Goal: Task Accomplishment & Management: Use online tool/utility

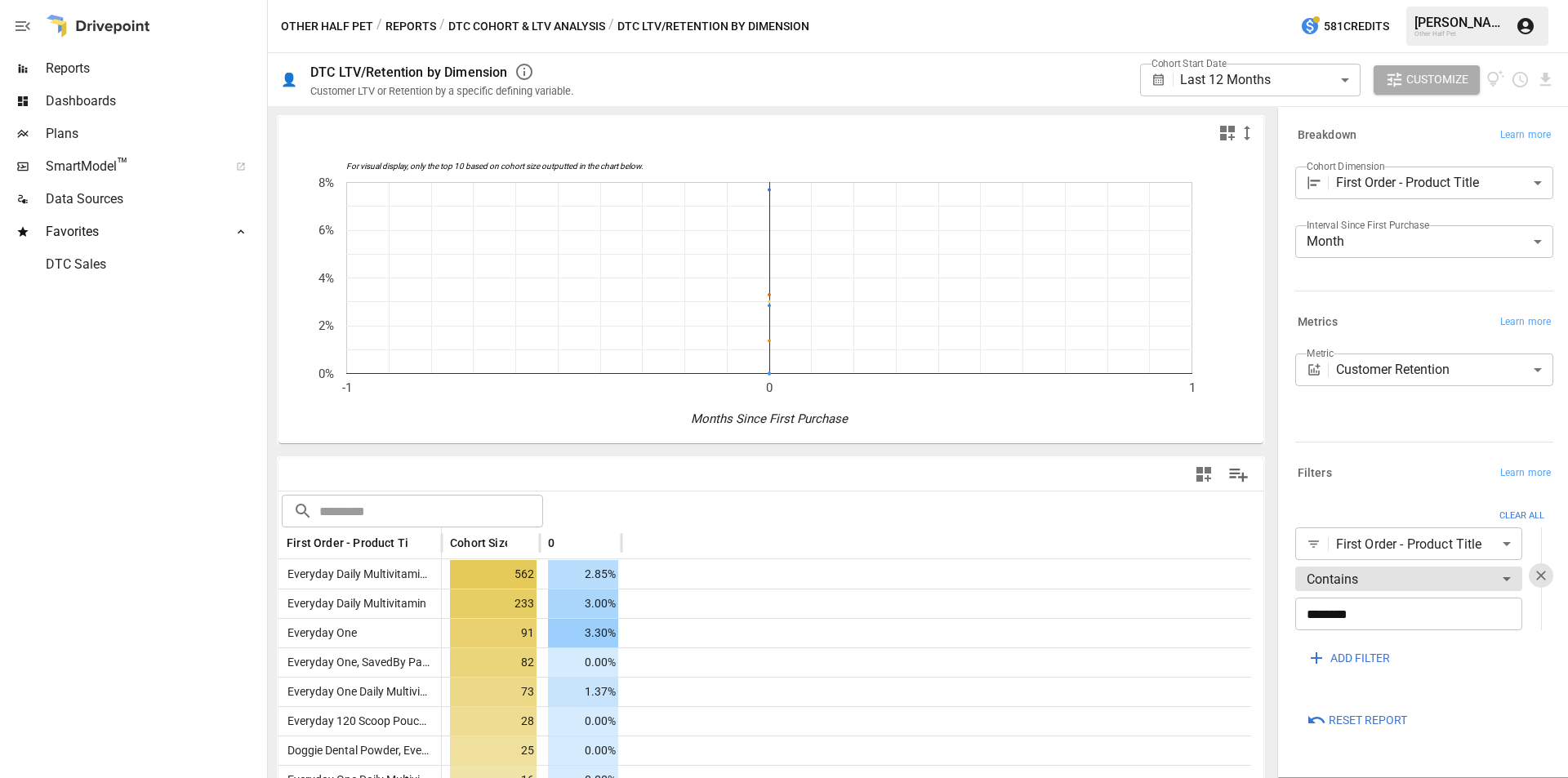
click at [1402, 0] on body "**********" at bounding box center [784, 0] width 1568 height 0
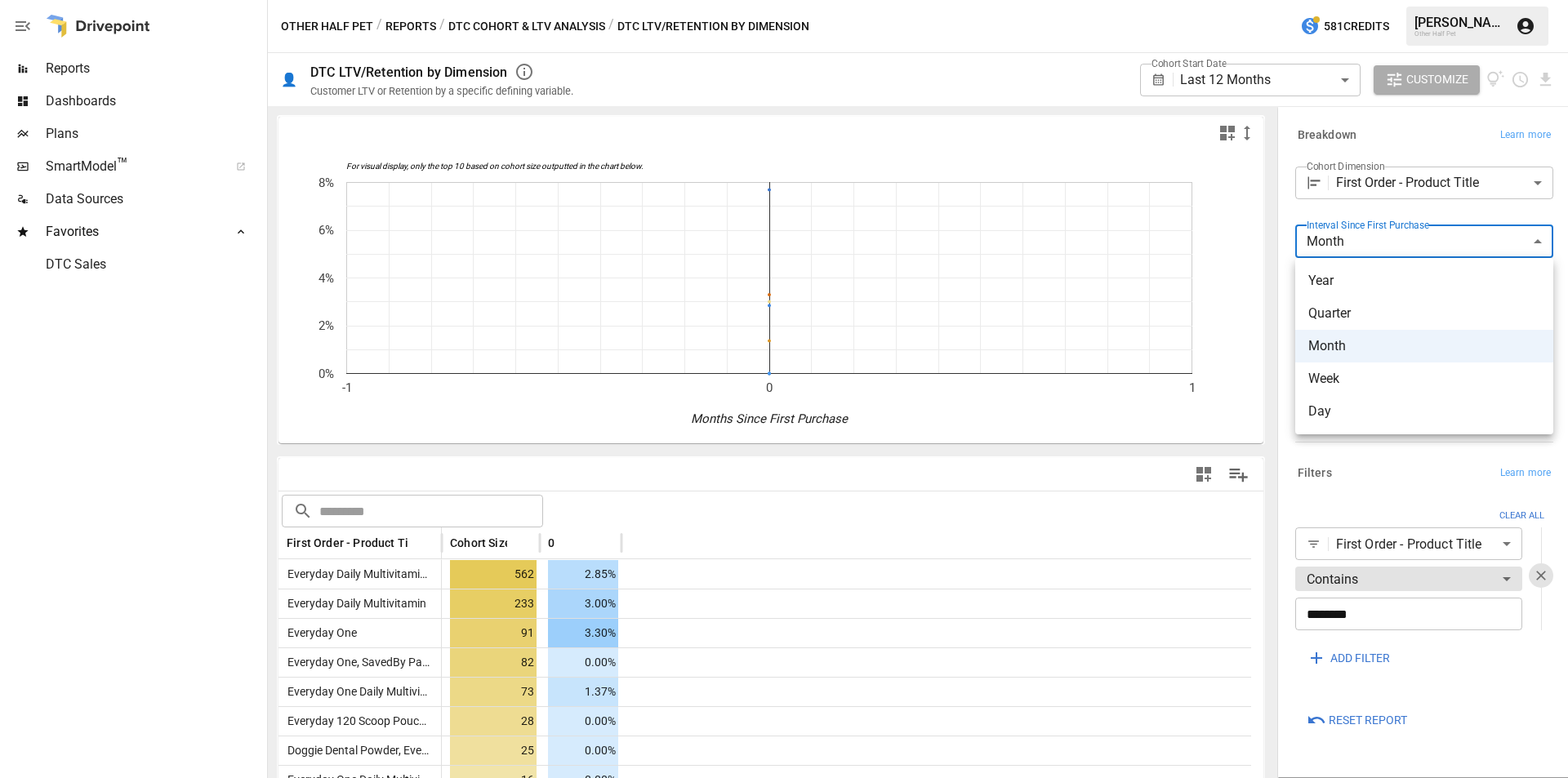
click at [1300, 66] on div at bounding box center [784, 389] width 1568 height 778
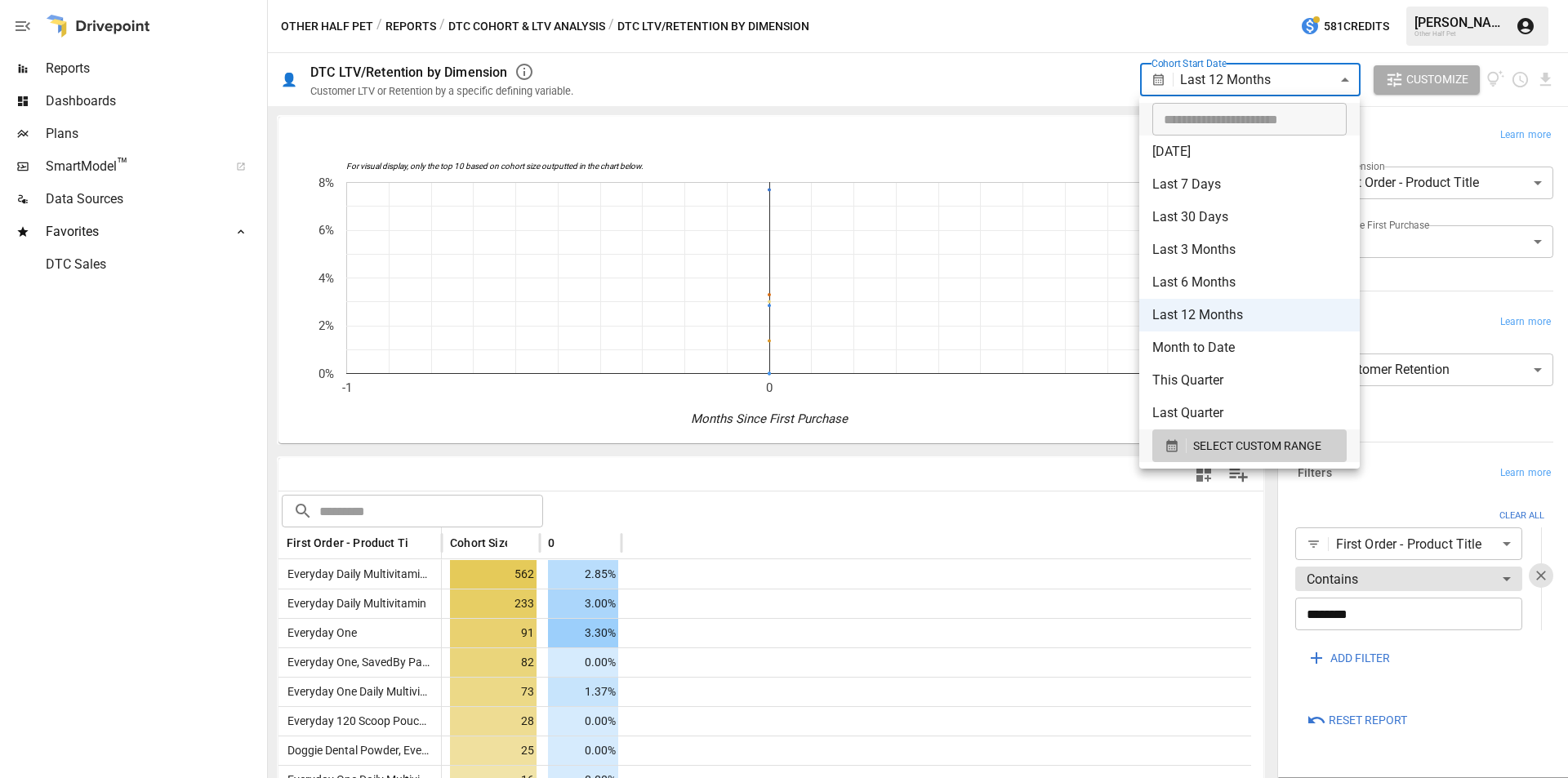
click at [1291, 0] on body "**********" at bounding box center [784, 0] width 1568 height 0
click at [1296, 455] on span "SELECT CUSTOM RANGE" at bounding box center [1256, 446] width 128 height 21
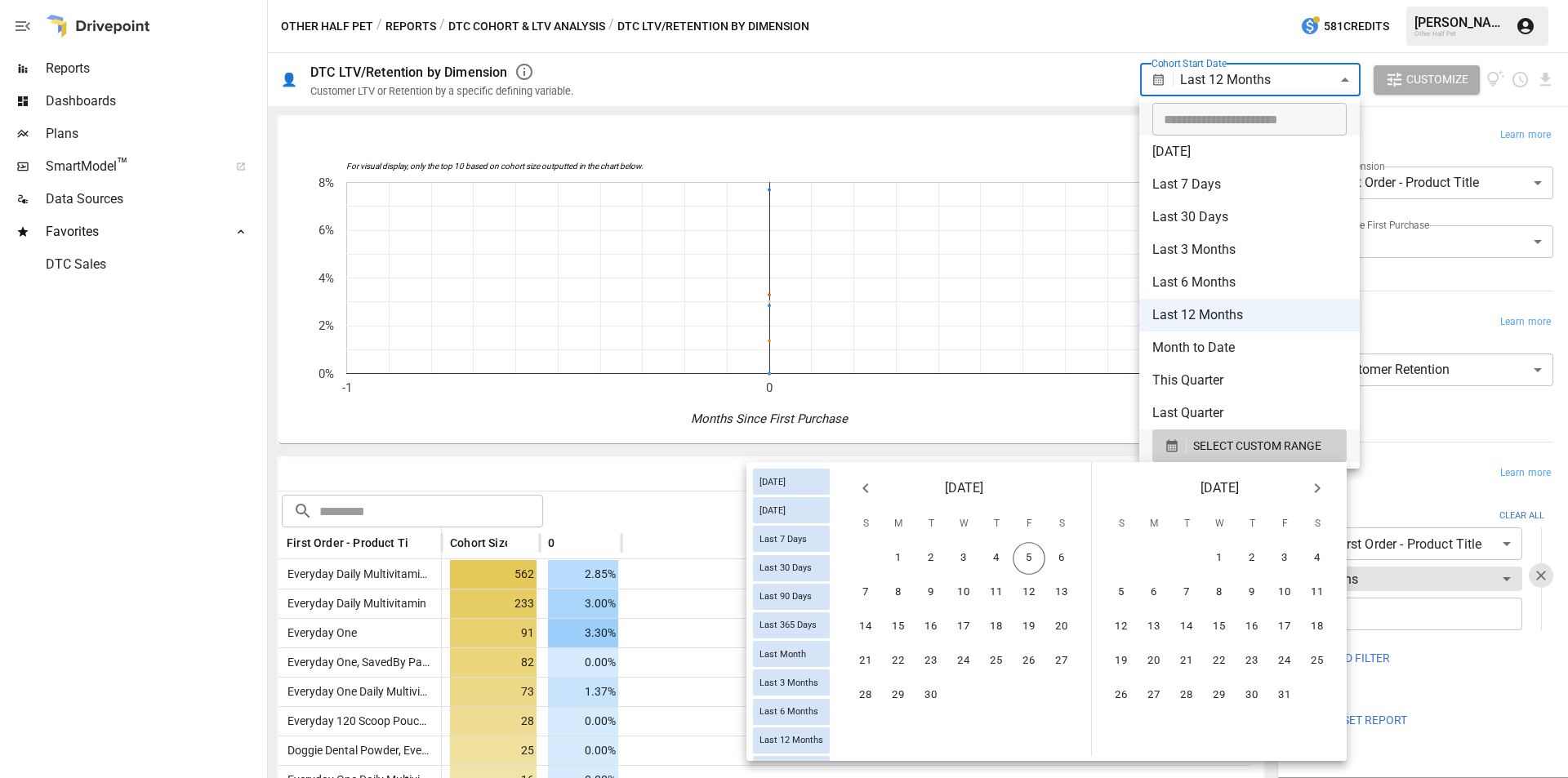
click at [954, 77] on div at bounding box center [784, 389] width 1568 height 778
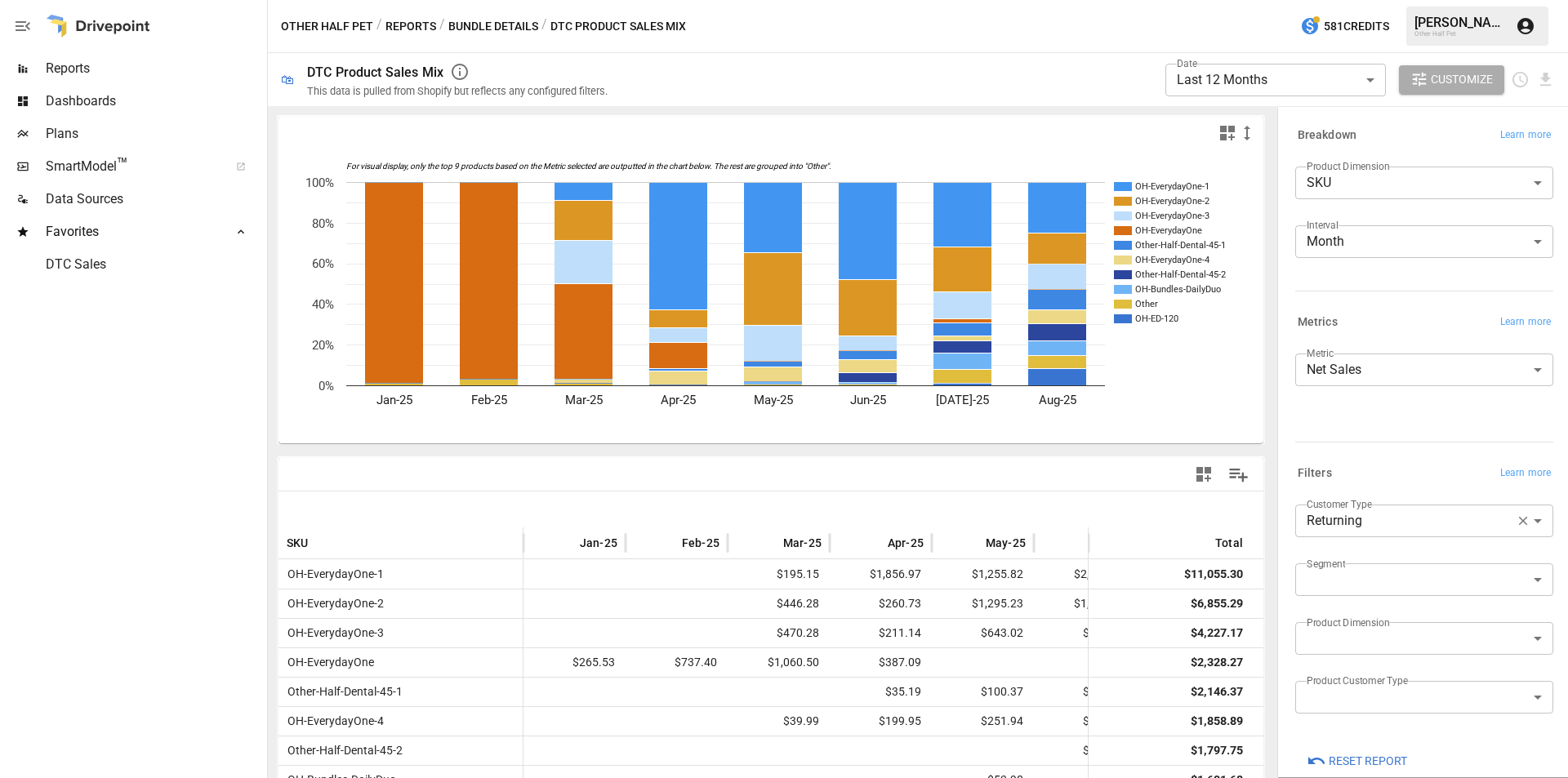
click at [415, 21] on button "Reports" at bounding box center [411, 26] width 51 height 21
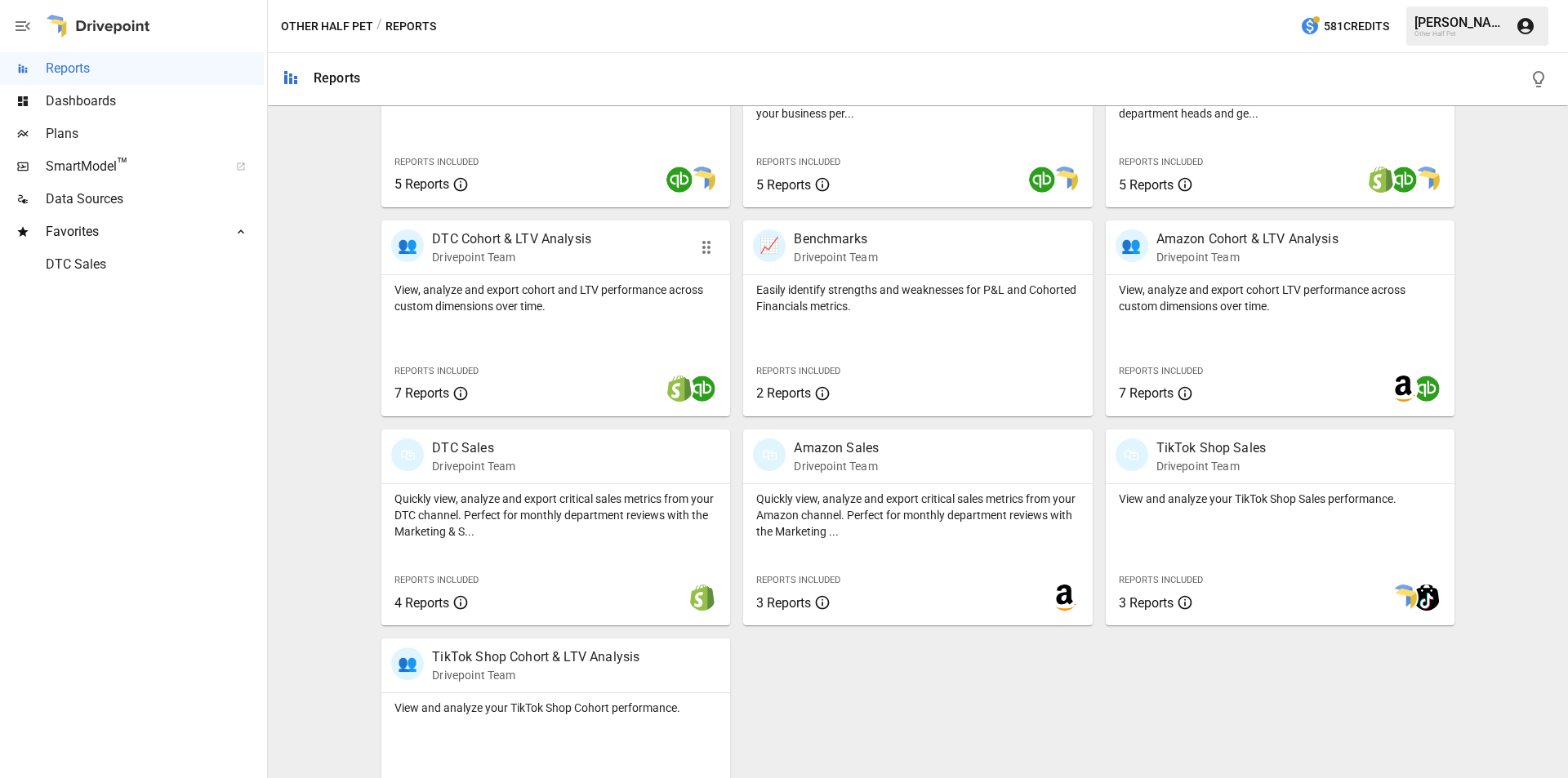
scroll to position [488, 0]
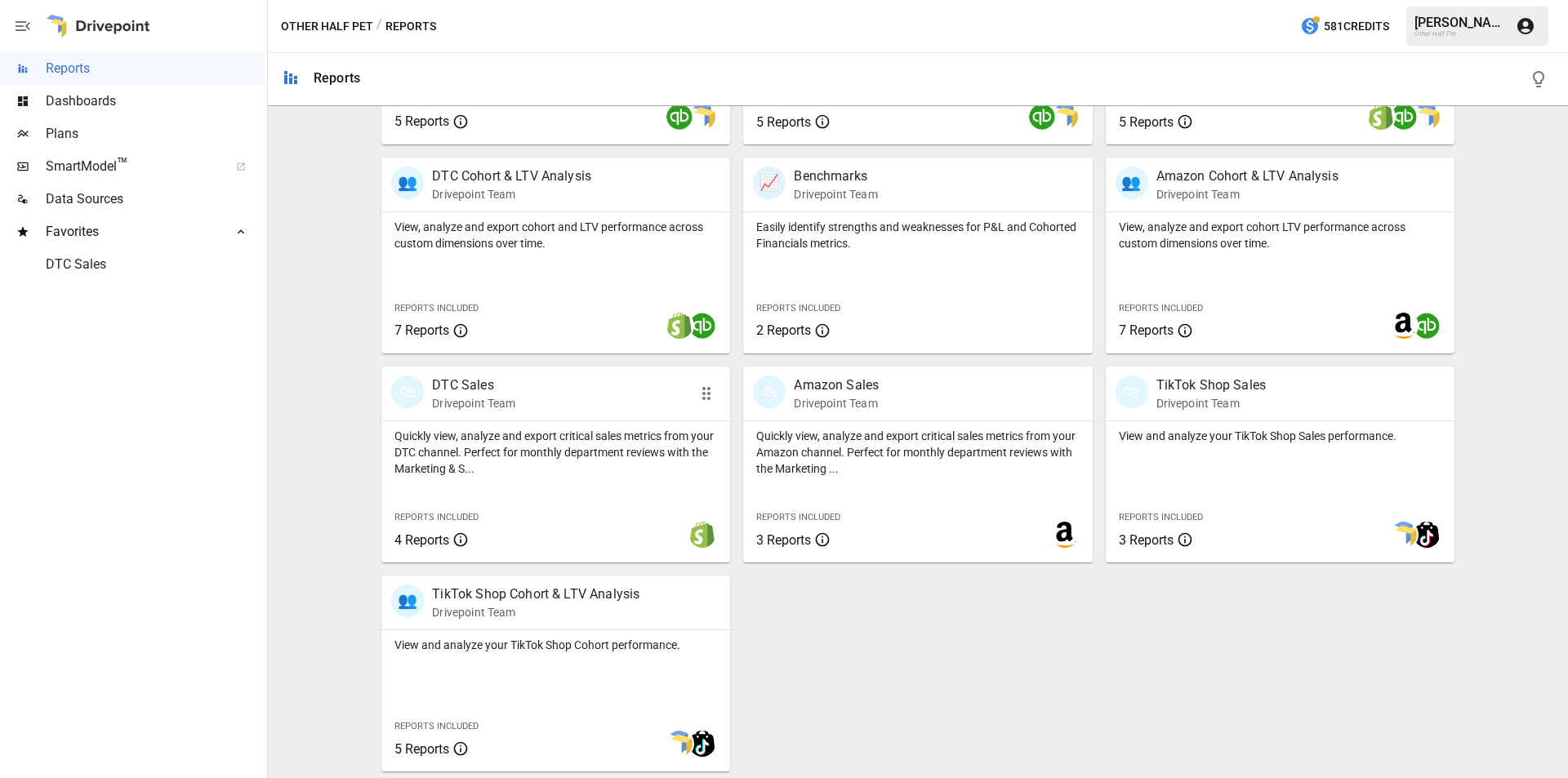
click at [451, 382] on p "DTC Sales" at bounding box center [473, 386] width 83 height 20
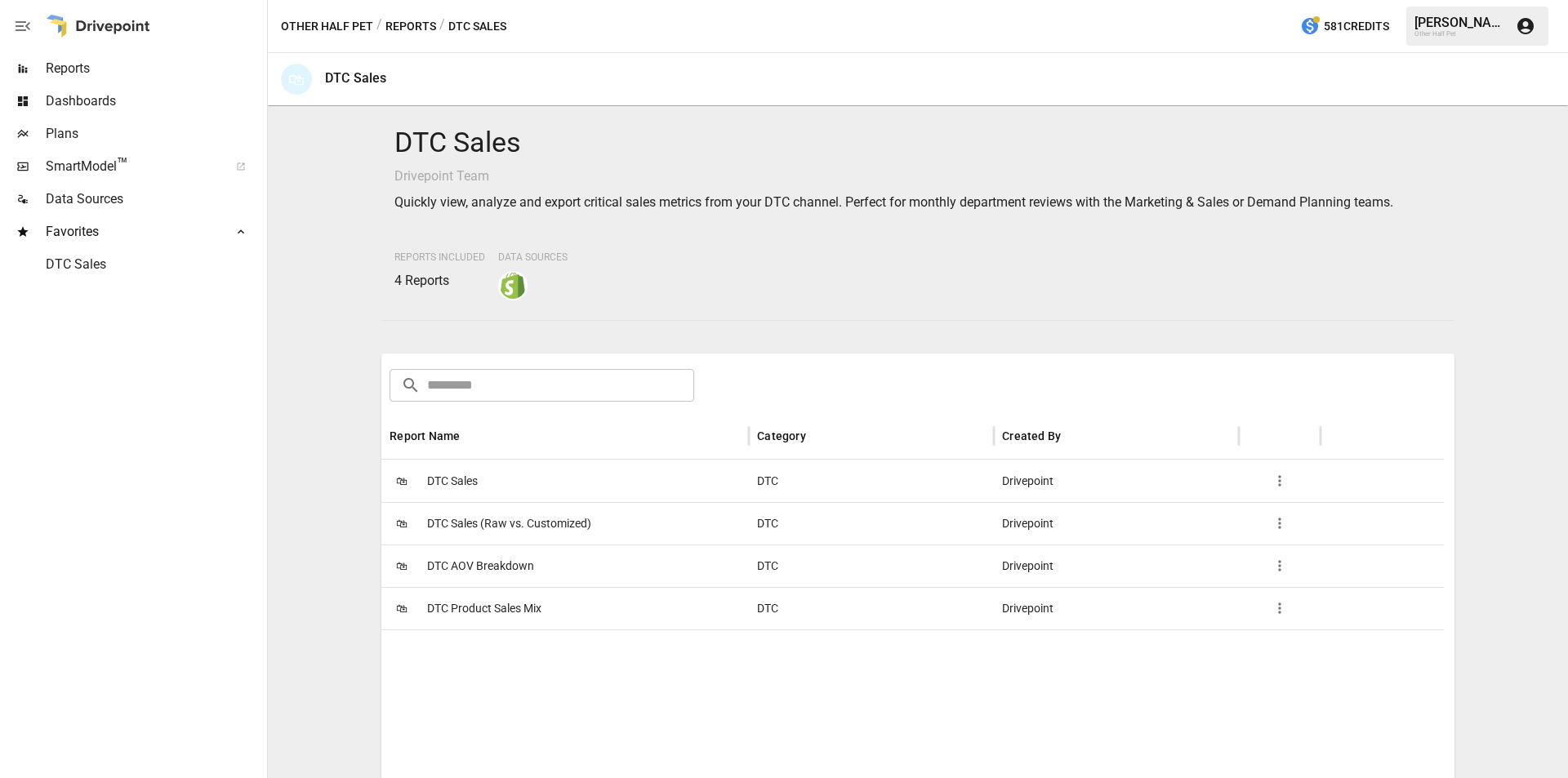
click at [456, 483] on span "DTC Sales" at bounding box center [452, 482] width 51 height 41
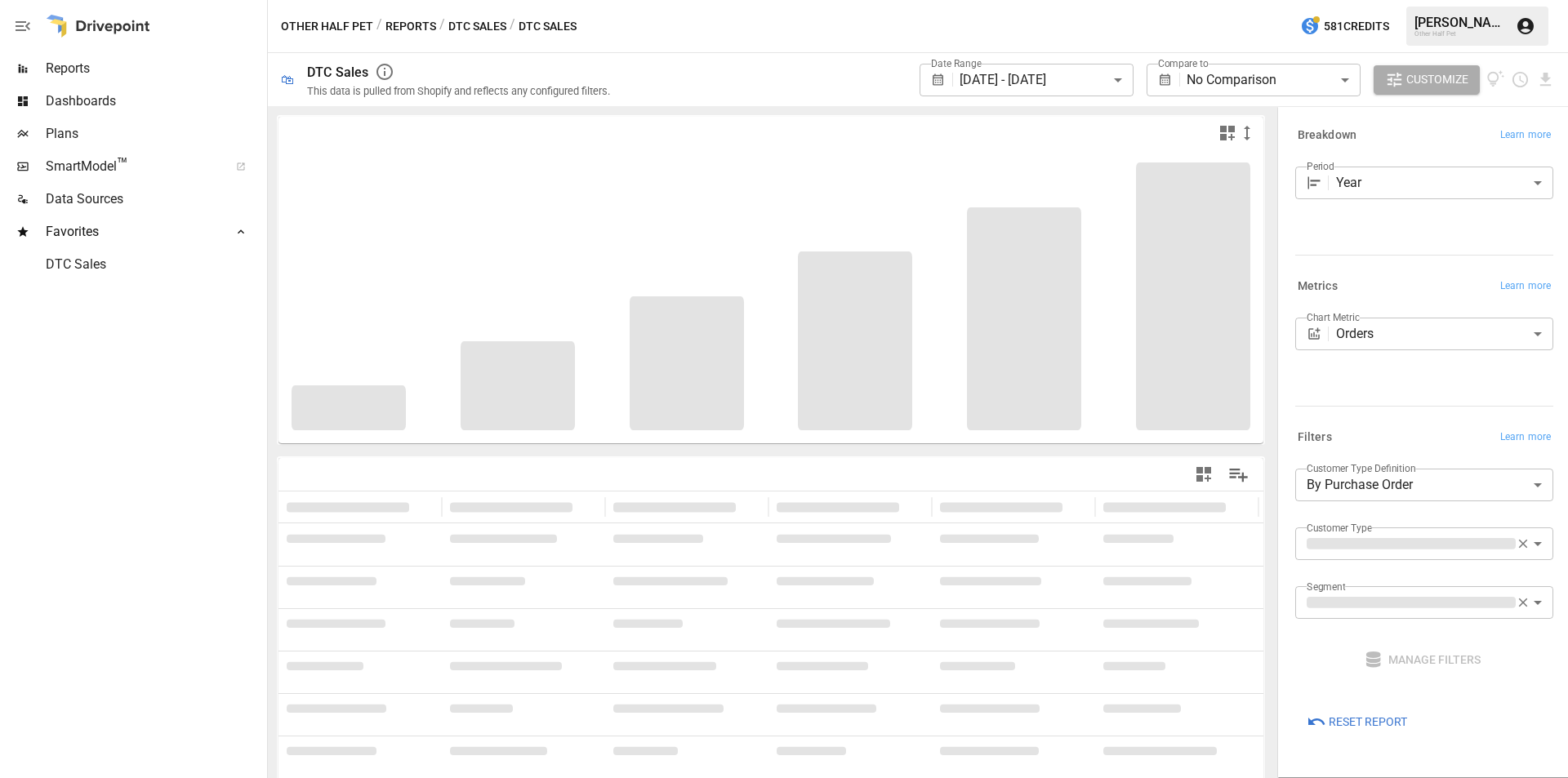
click at [1023, 0] on body "**********" at bounding box center [784, 0] width 1568 height 0
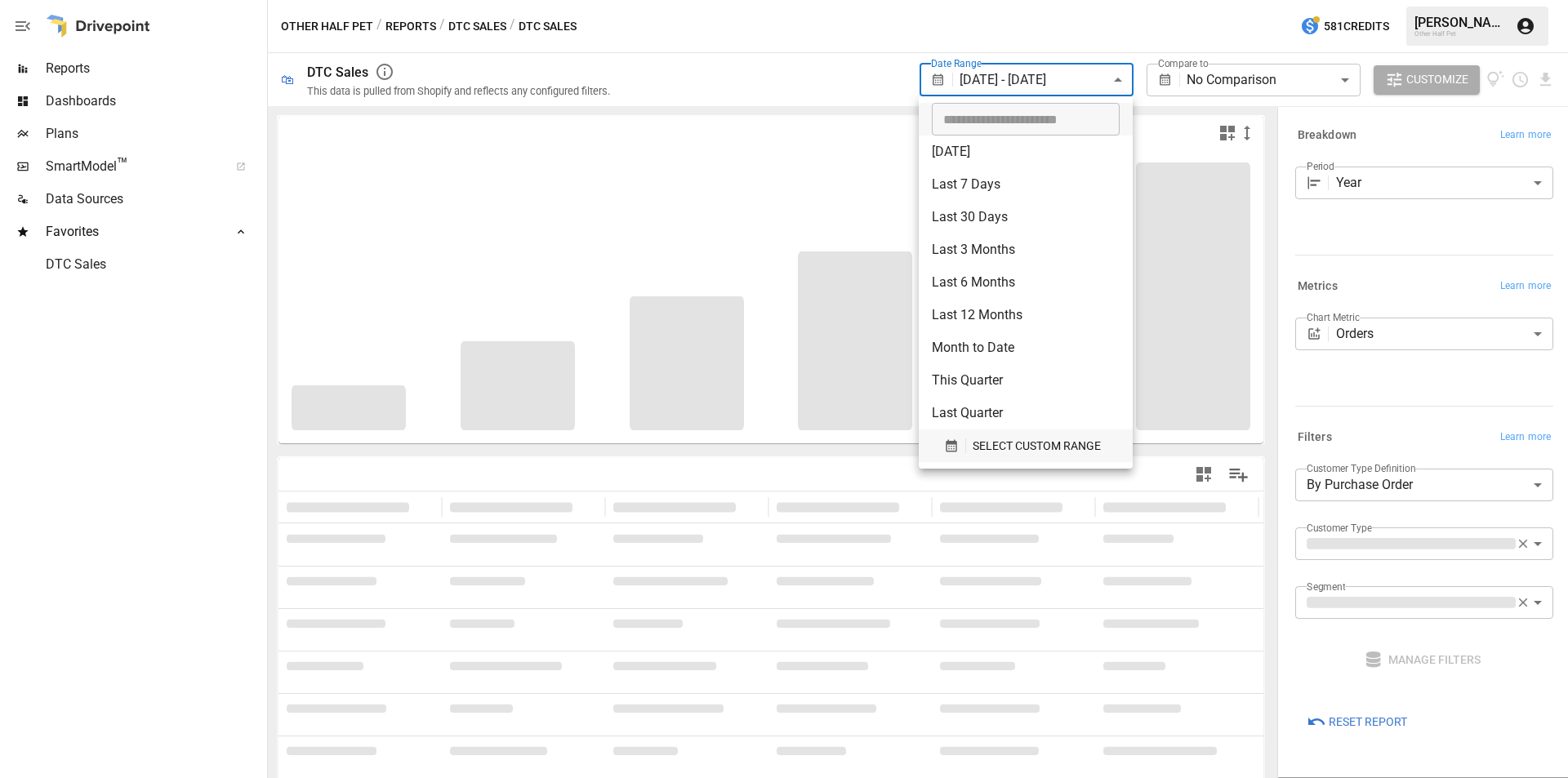
click at [1000, 442] on span "SELECT CUSTOM RANGE" at bounding box center [1037, 446] width 128 height 21
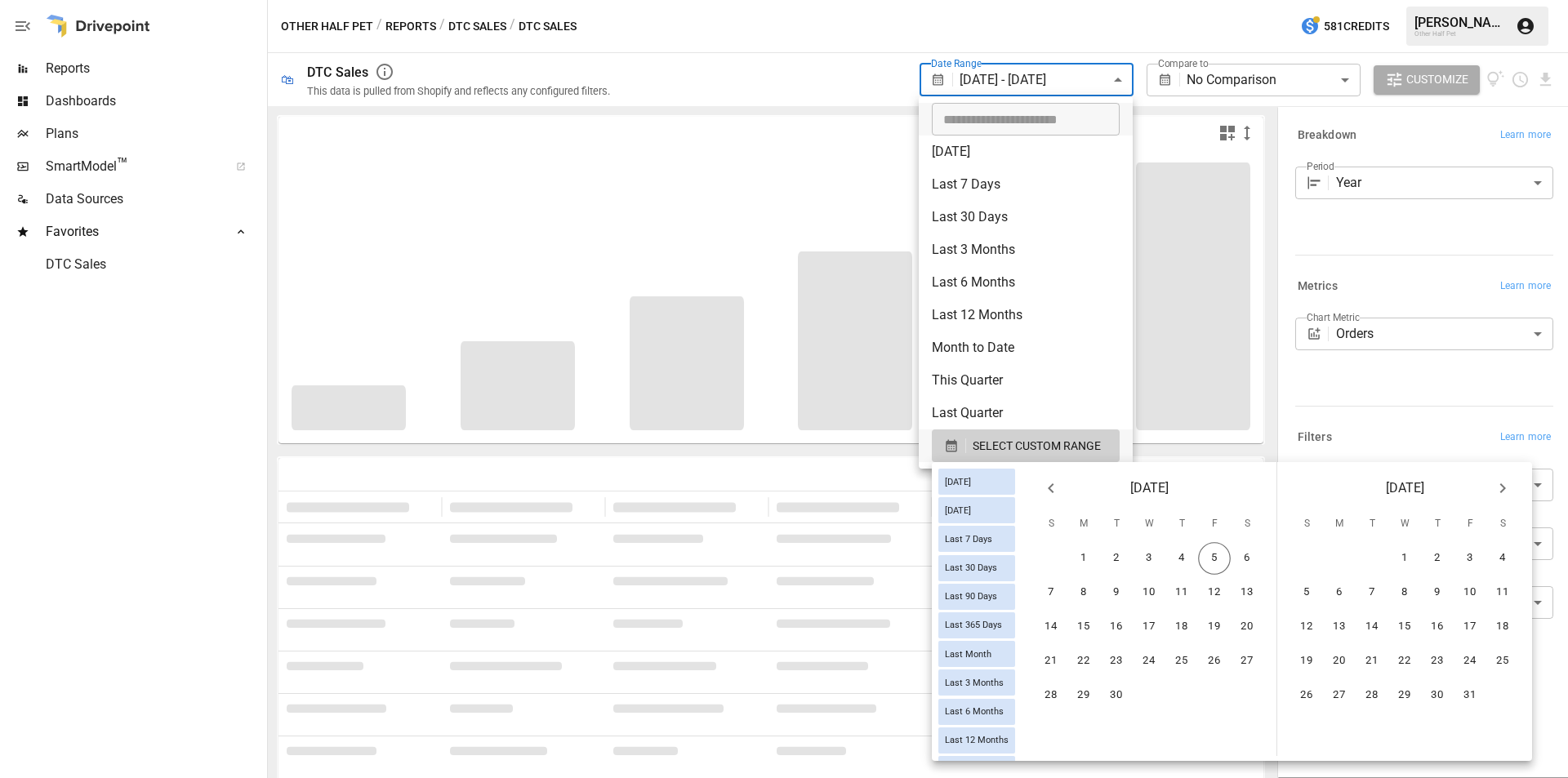
click at [1058, 480] on icon "Previous month" at bounding box center [1051, 489] width 20 height 20
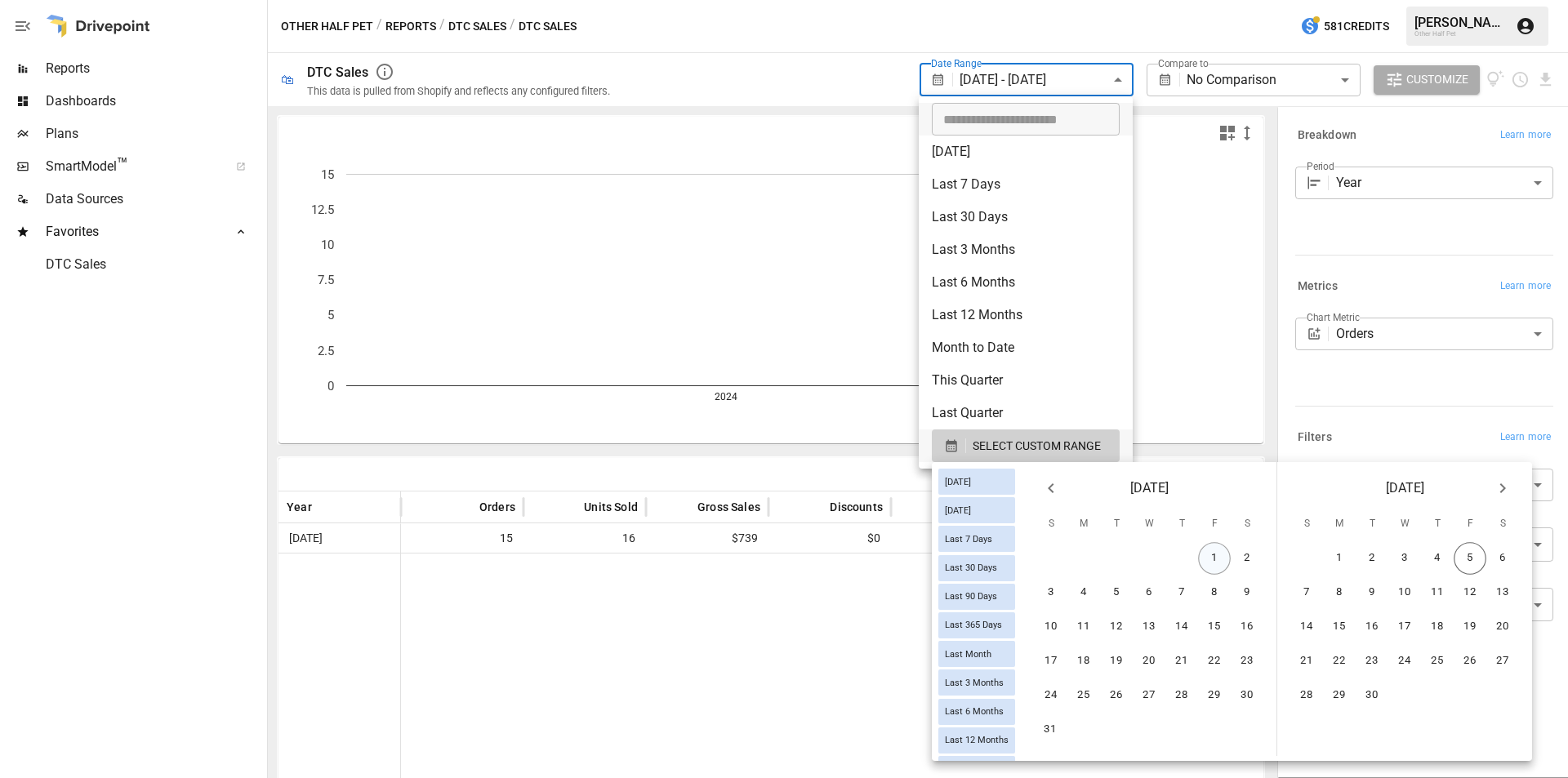
click at [1224, 555] on button "1" at bounding box center [1213, 558] width 32 height 32
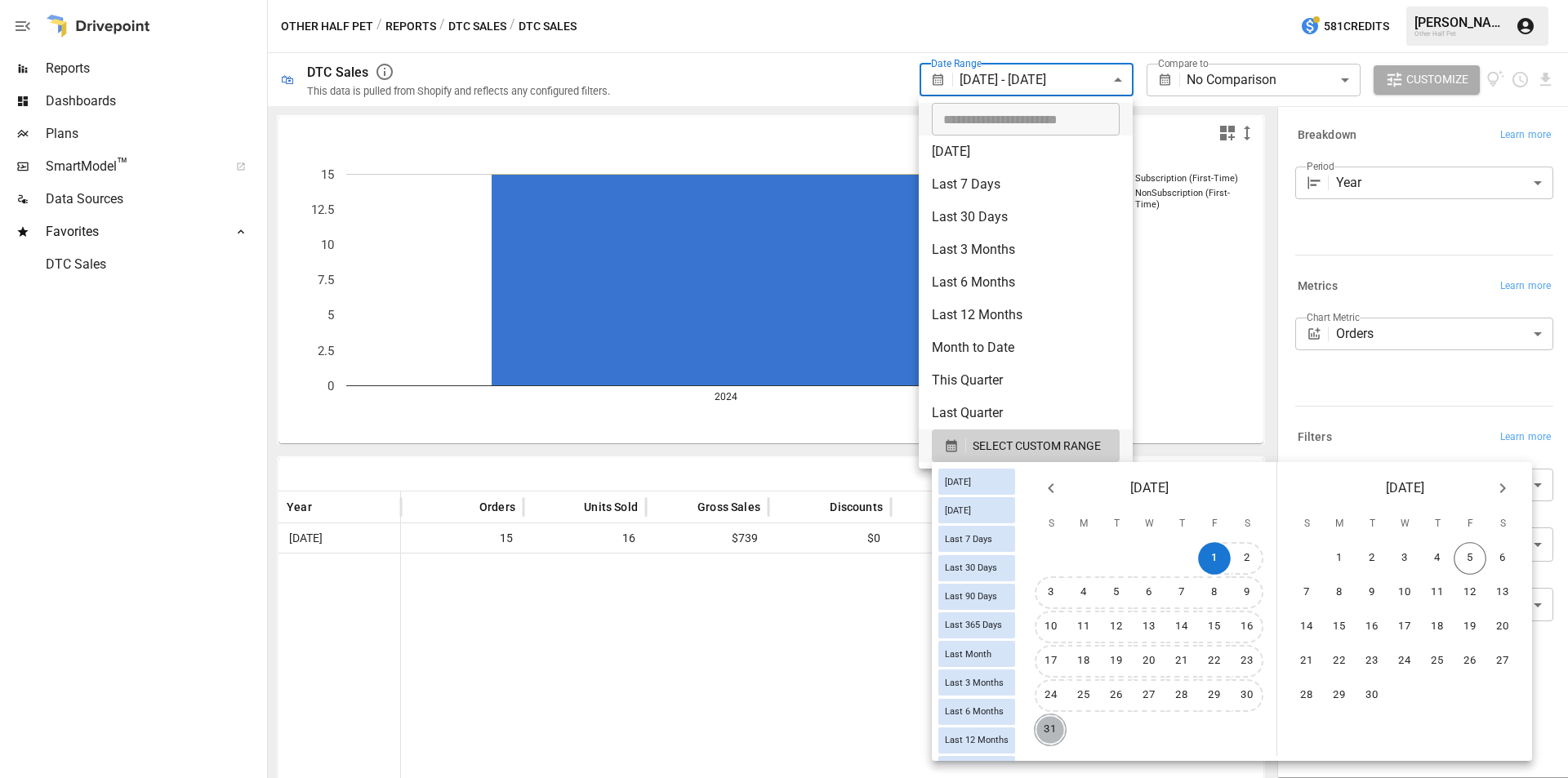
click at [1061, 735] on button "31" at bounding box center [1049, 730] width 32 height 32
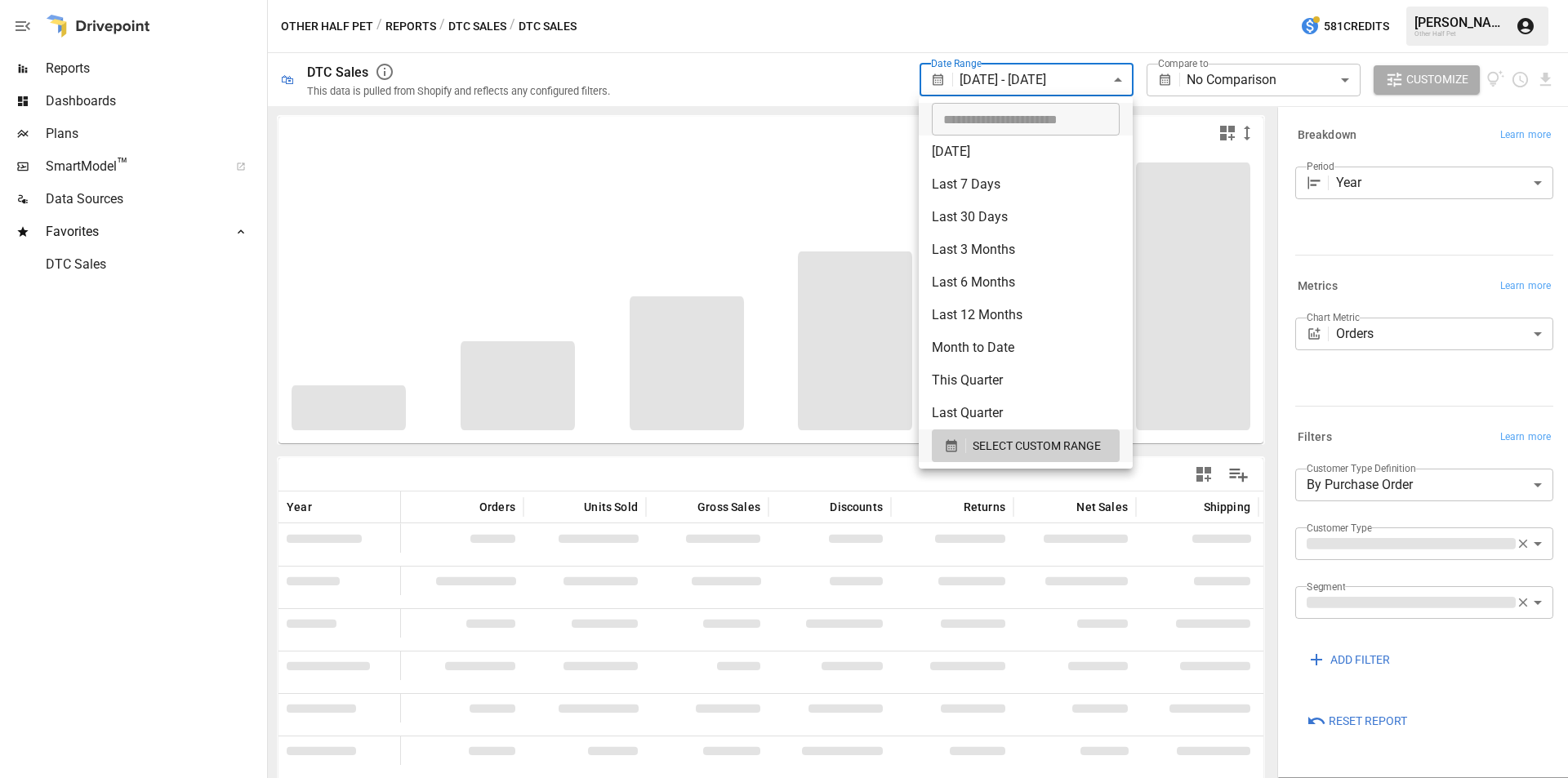
click at [990, 40] on div at bounding box center [784, 389] width 1568 height 778
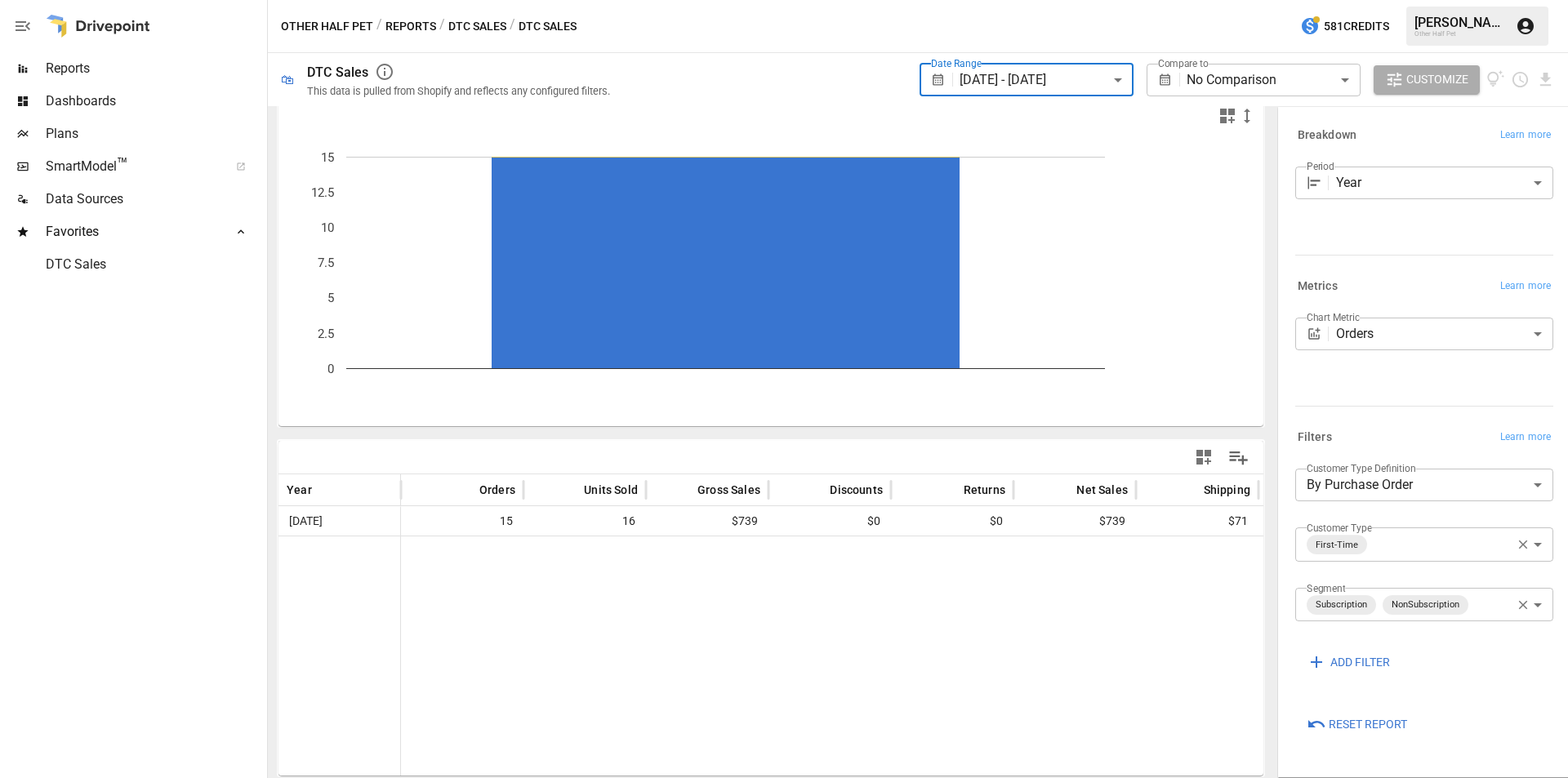
scroll to position [17, 0]
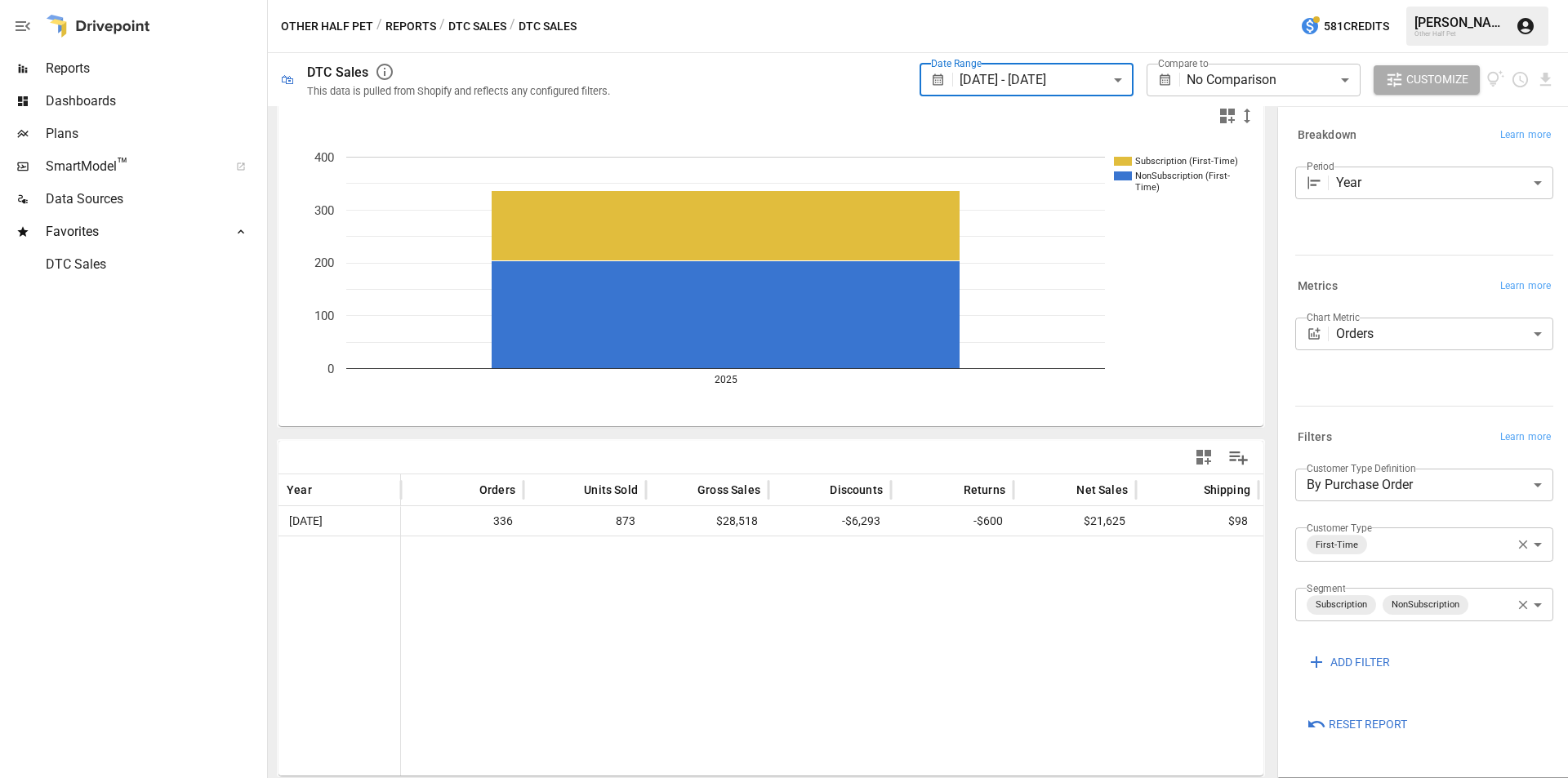
click at [750, 631] on div at bounding box center [952, 655] width 1102 height 240
